Goal: Transaction & Acquisition: Download file/media

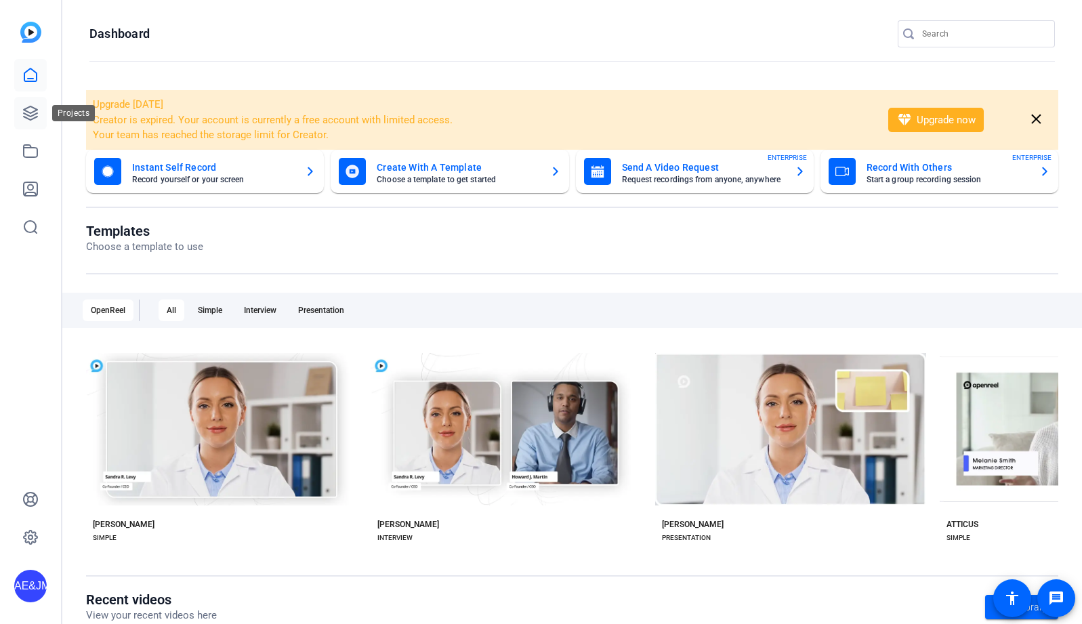
click at [27, 109] on icon at bounding box center [30, 113] width 16 height 16
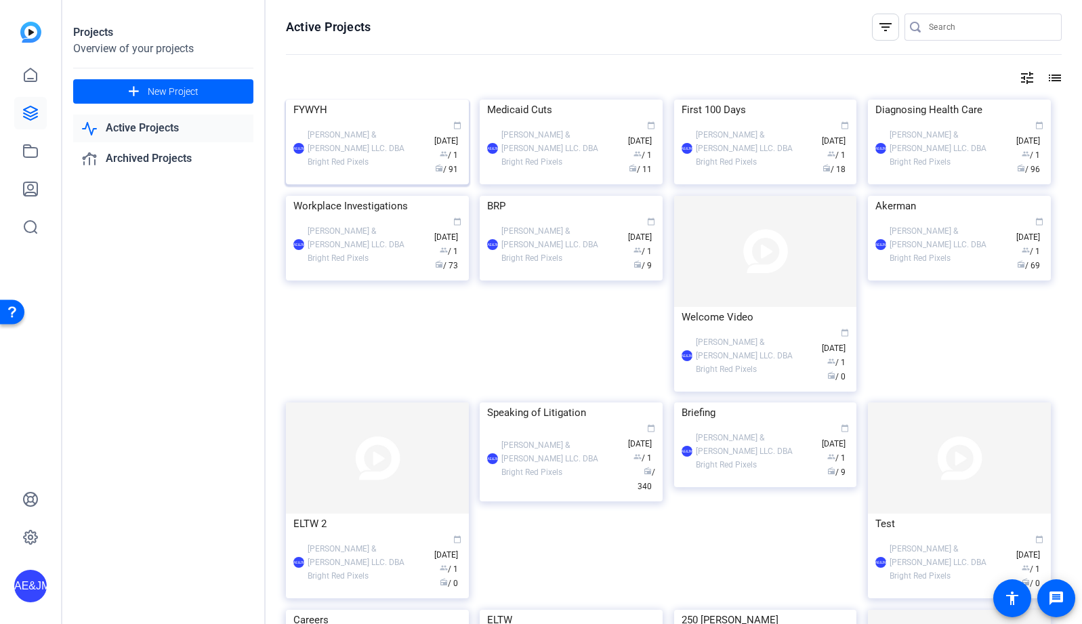
click at [358, 169] on div "[PERSON_NAME] & [PERSON_NAME] LLC. DBA Bright Red Pixels" at bounding box center [368, 148] width 120 height 41
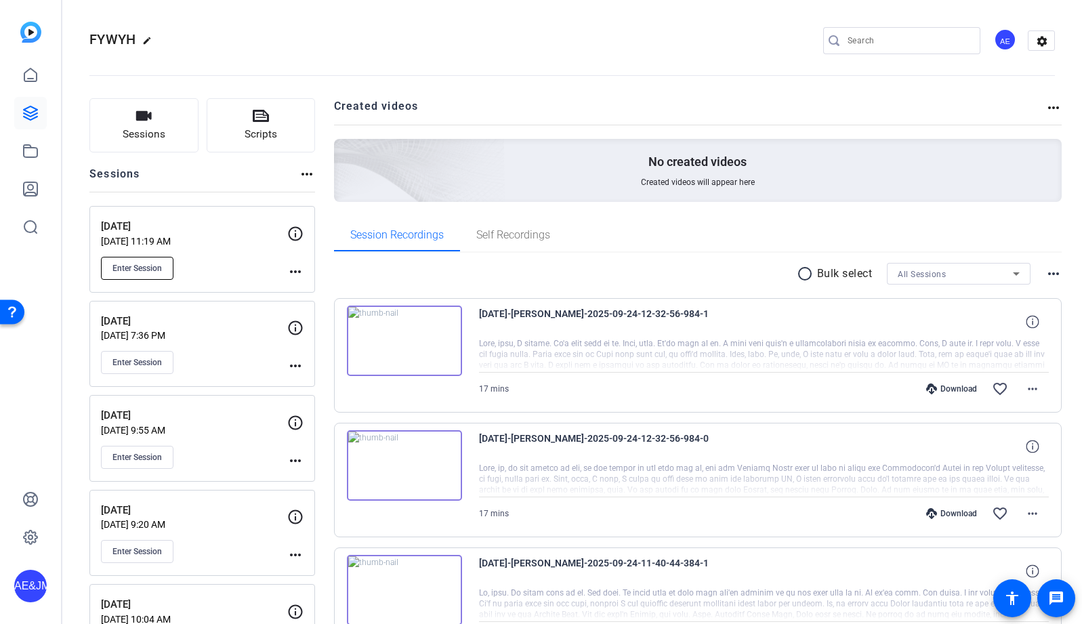
click at [154, 264] on span "Enter Session" at bounding box center [136, 268] width 49 height 11
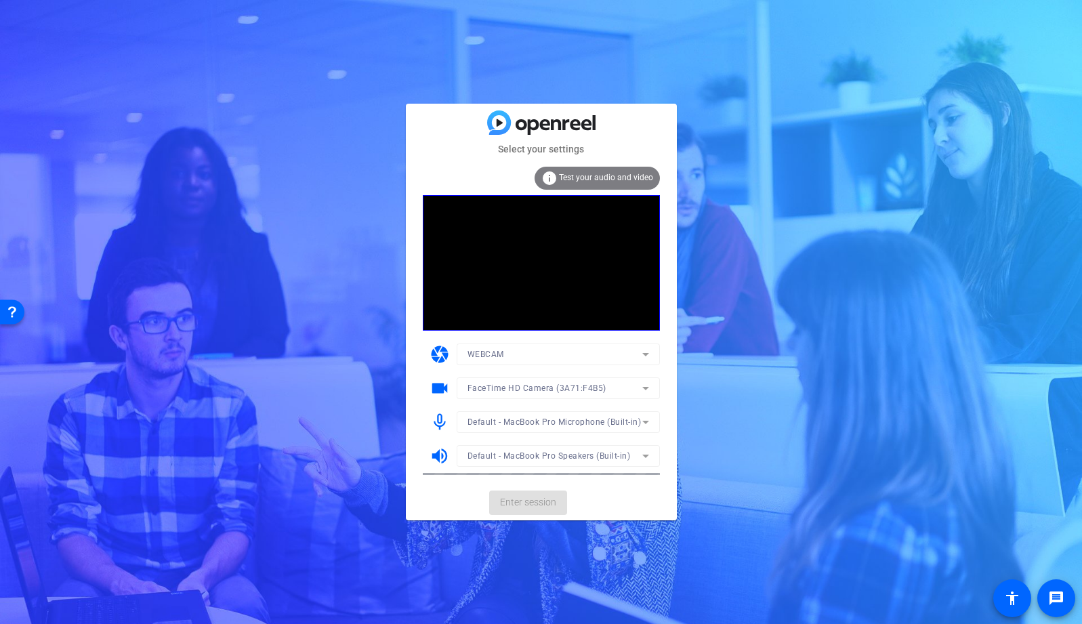
click at [533, 503] on mat-card-actions "Enter session" at bounding box center [541, 502] width 271 height 35
click at [533, 503] on span "Enter session" at bounding box center [528, 502] width 56 height 14
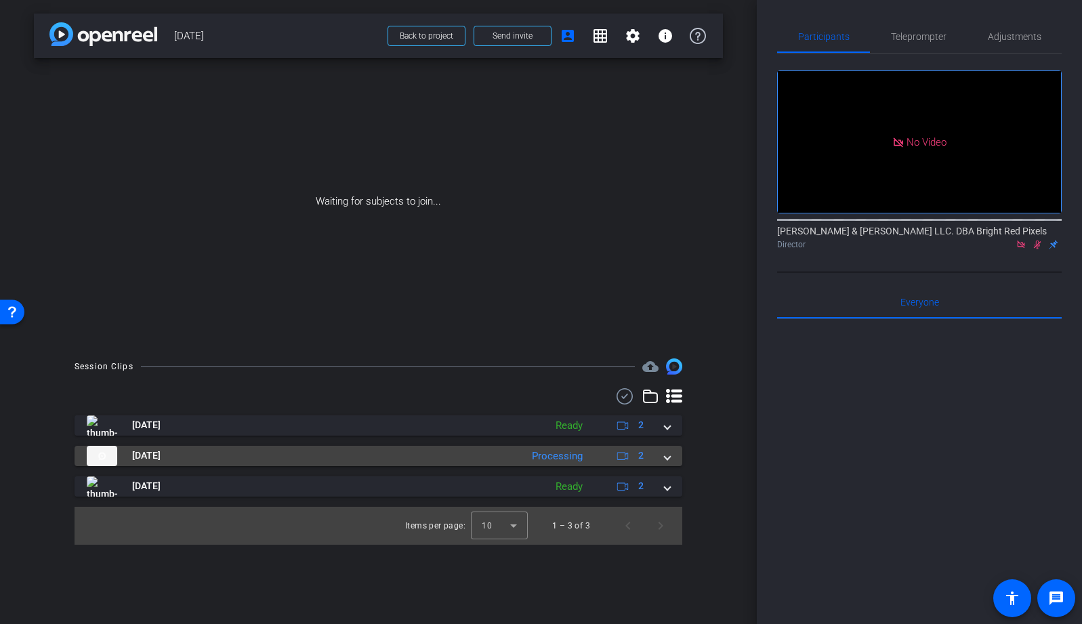
click at [667, 458] on span at bounding box center [667, 456] width 5 height 14
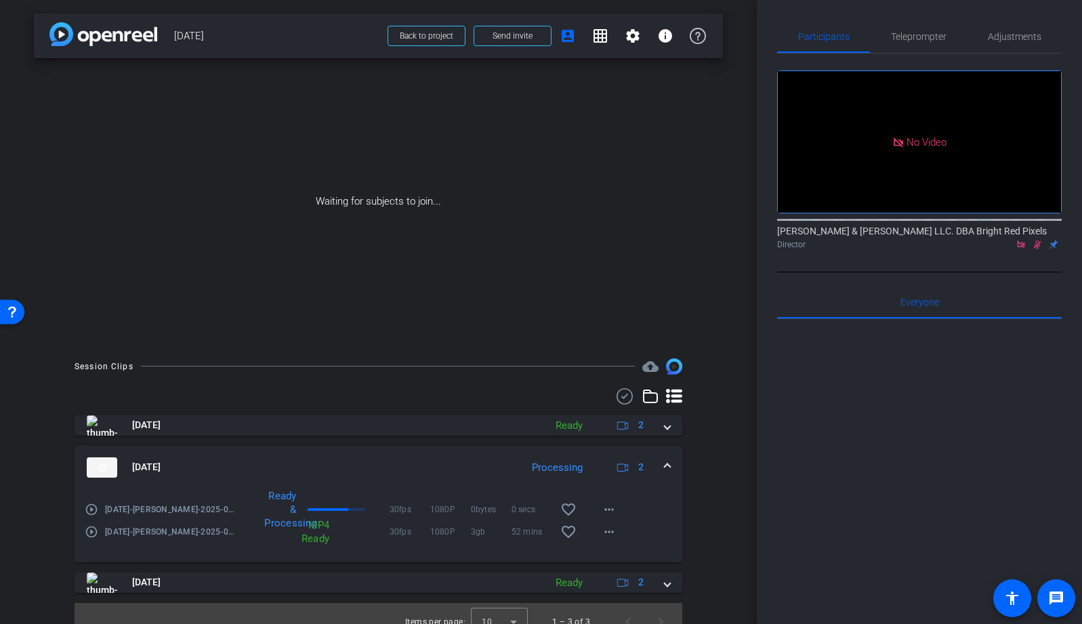
click at [873, 533] on div at bounding box center [919, 486] width 285 height 335
click at [791, 402] on div at bounding box center [919, 486] width 285 height 335
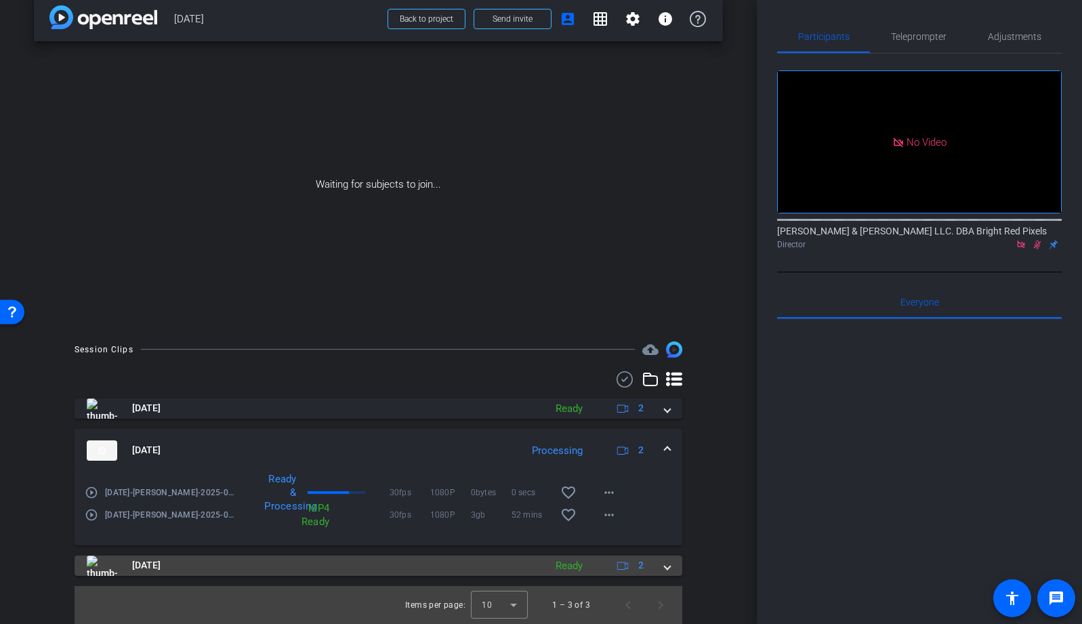
click at [668, 568] on span at bounding box center [667, 565] width 5 height 14
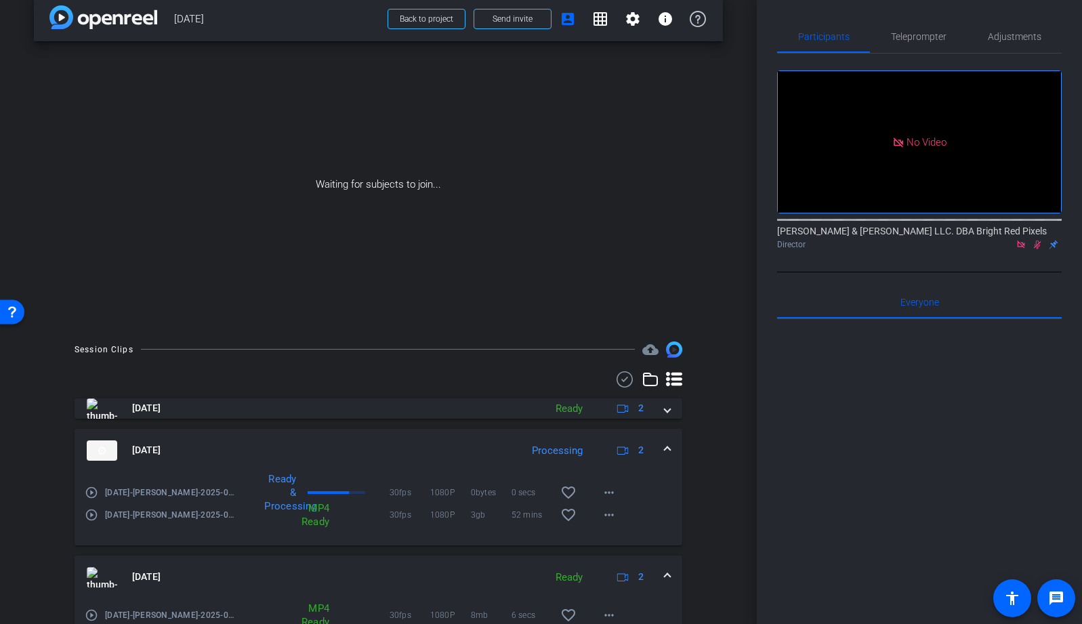
scroll to position [113, 0]
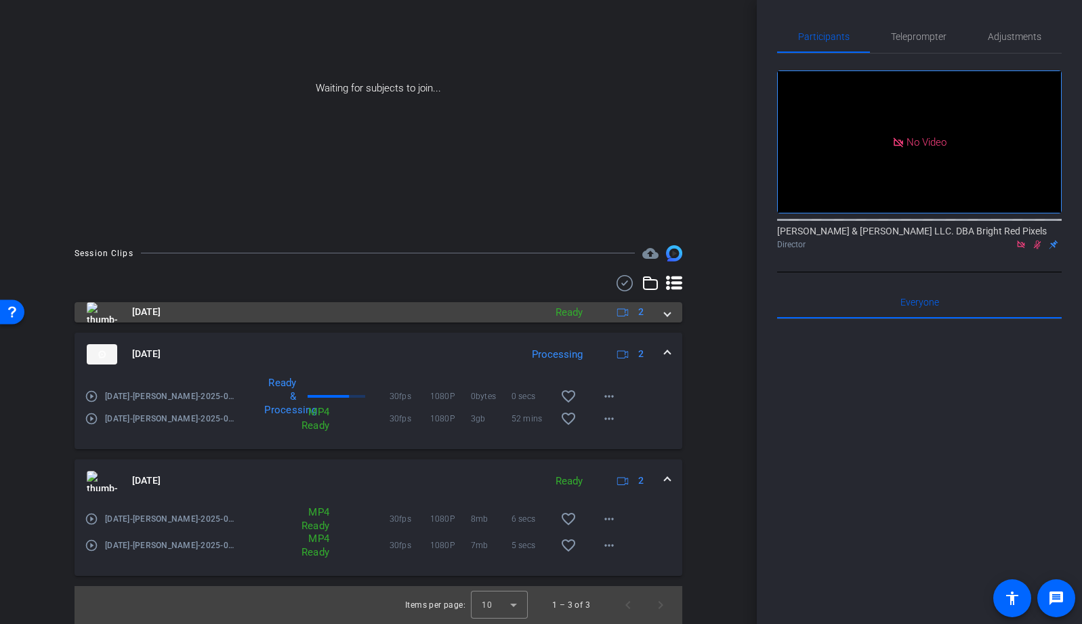
click at [663, 310] on div "Sep 24, 2025 Ready 2" at bounding box center [376, 312] width 578 height 20
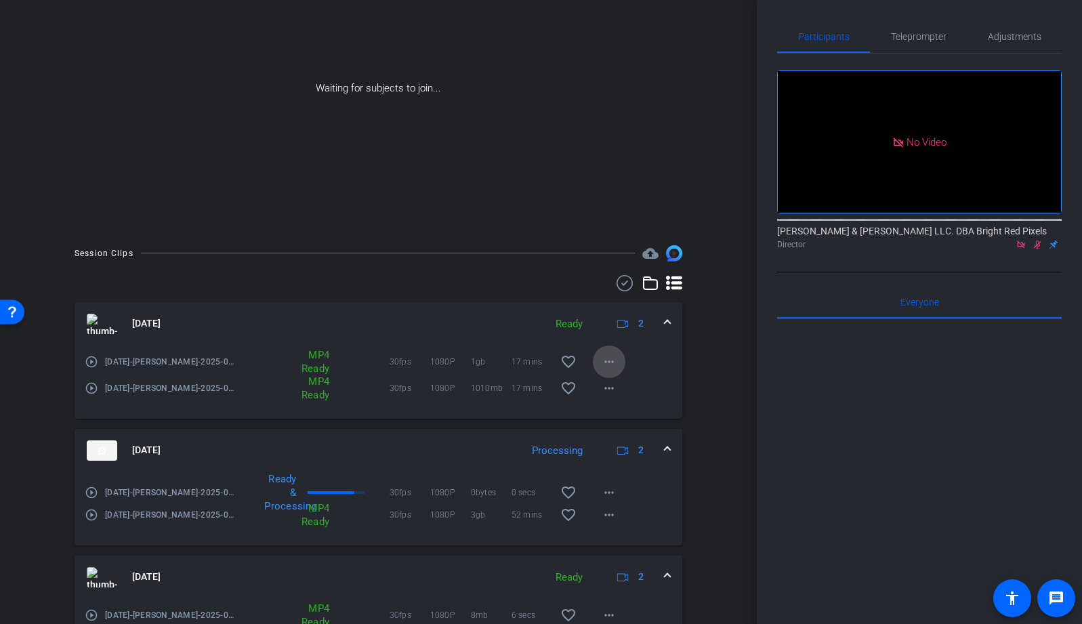
click at [618, 363] on span at bounding box center [609, 362] width 33 height 33
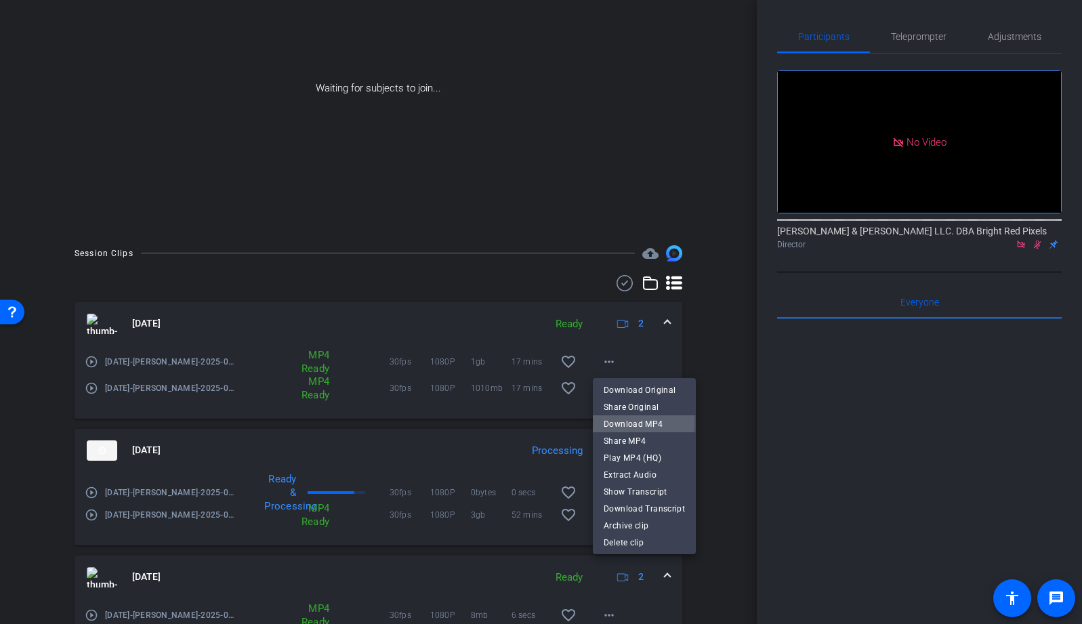
click at [619, 422] on span "Download MP4" at bounding box center [644, 424] width 81 height 16
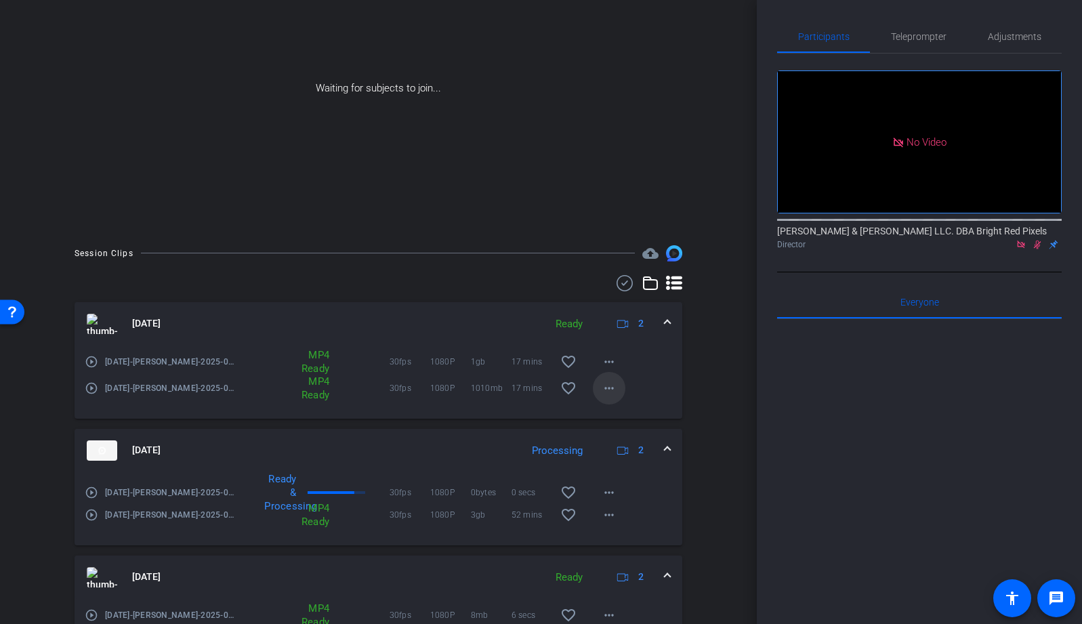
click at [609, 392] on mat-icon "more_horiz" at bounding box center [609, 388] width 16 height 16
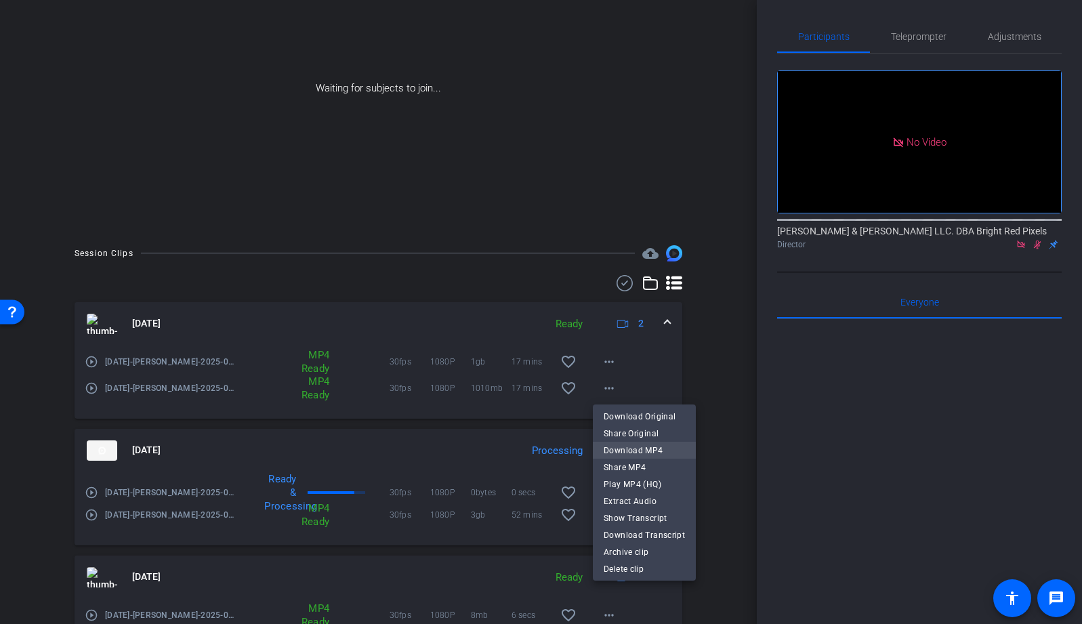
click at [615, 451] on span "Download MP4" at bounding box center [644, 450] width 81 height 16
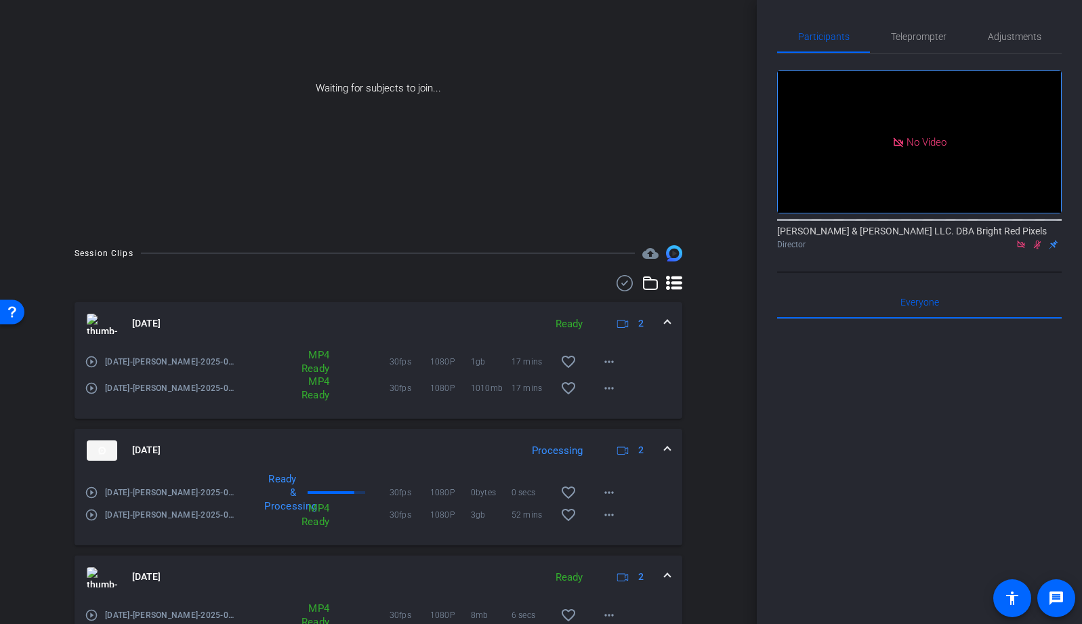
scroll to position [209, 0]
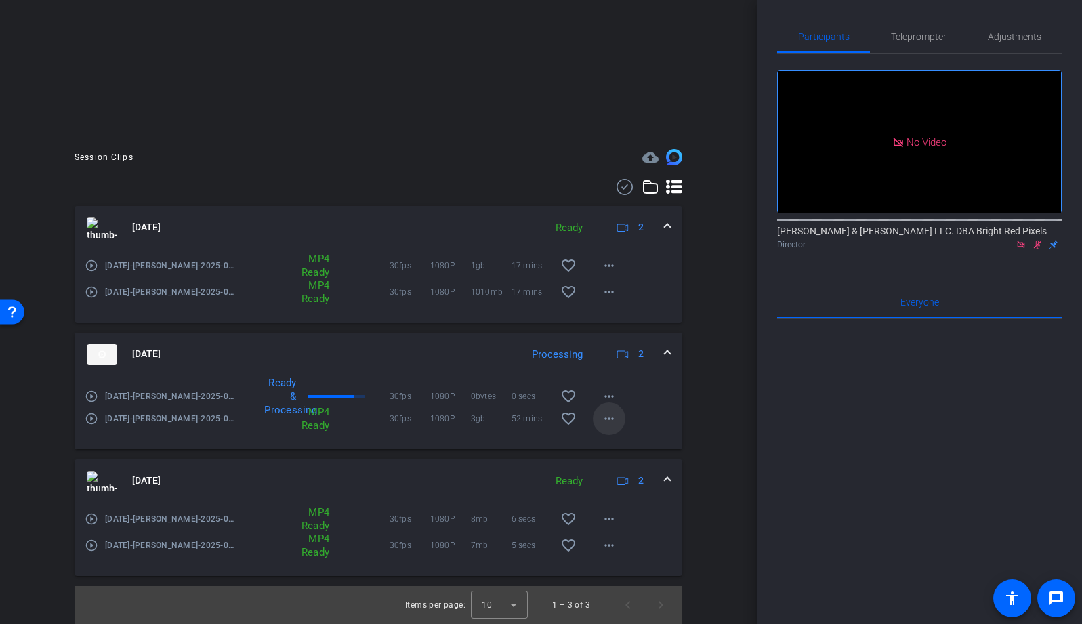
click at [611, 423] on mat-icon "more_horiz" at bounding box center [609, 419] width 16 height 16
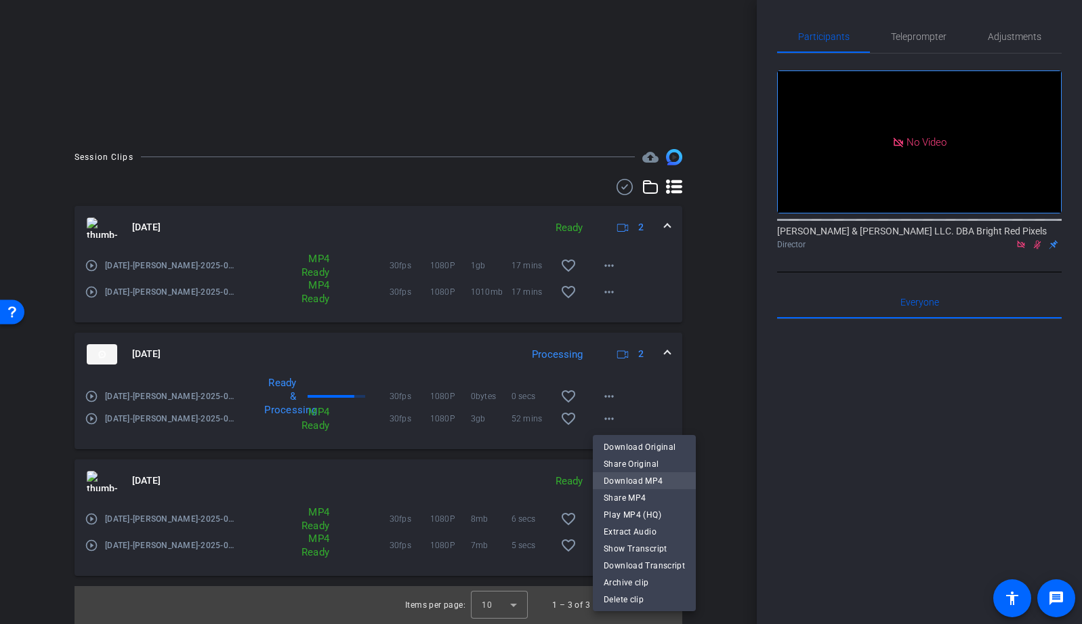
click at [610, 478] on span "Download MP4" at bounding box center [644, 481] width 81 height 16
